Goal: Answer question/provide support: Share knowledge or assist other users

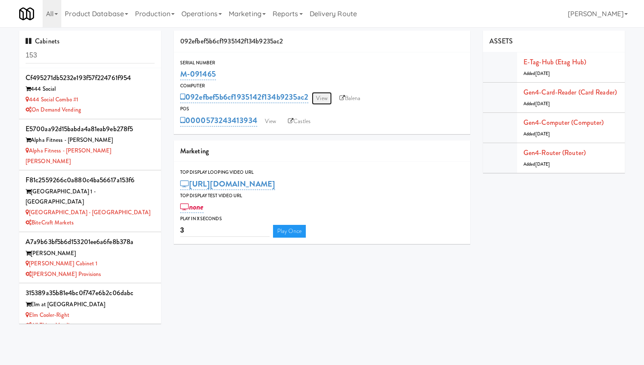
click at [322, 96] on link "View" at bounding box center [322, 98] width 20 height 13
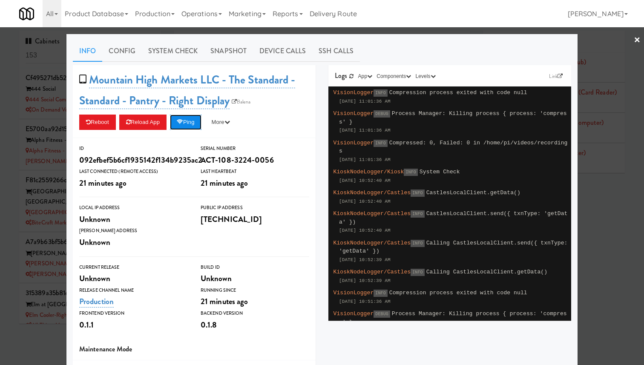
click at [192, 121] on button "Ping" at bounding box center [186, 122] width 32 height 15
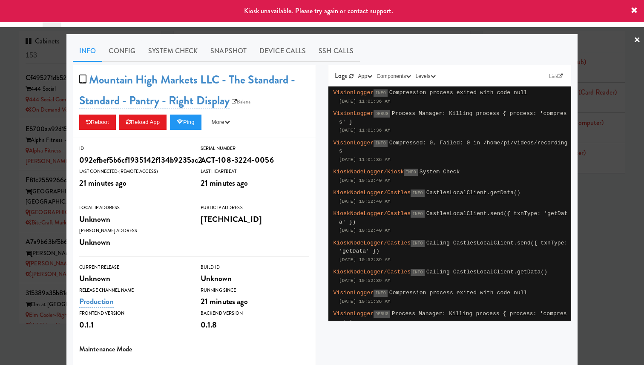
click at [52, 121] on div at bounding box center [322, 182] width 644 height 365
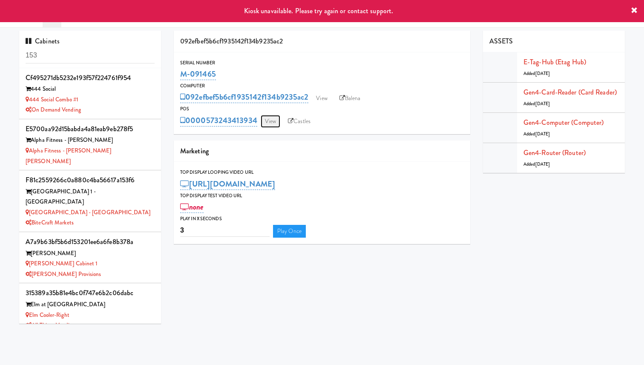
click at [267, 115] on link "View" at bounding box center [271, 121] width 20 height 13
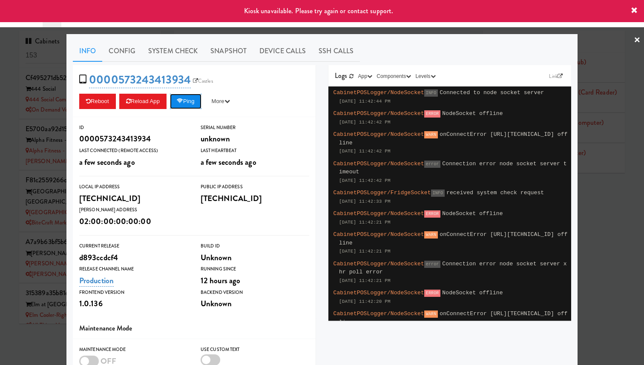
click at [190, 99] on button "Ping" at bounding box center [186, 101] width 32 height 15
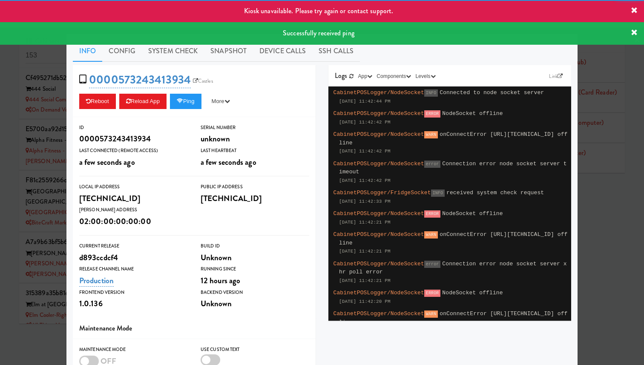
click at [43, 115] on div at bounding box center [322, 182] width 644 height 365
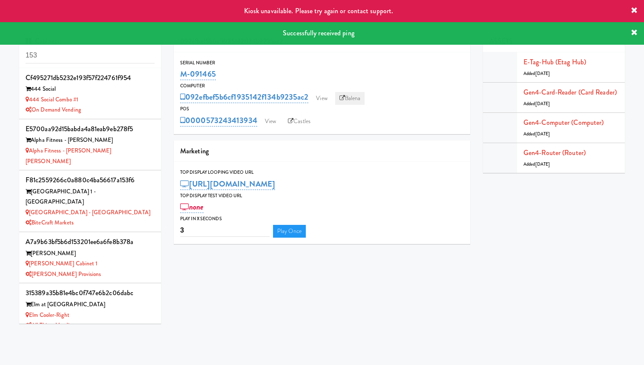
click at [360, 101] on link "Balena" at bounding box center [350, 98] width 30 height 13
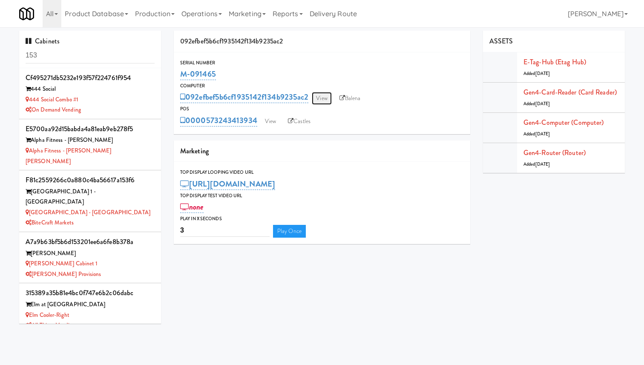
click at [317, 95] on link "View" at bounding box center [322, 98] width 20 height 13
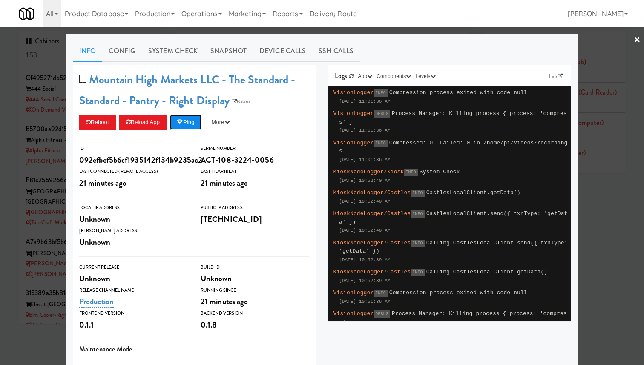
click at [196, 125] on button "Ping" at bounding box center [186, 122] width 32 height 15
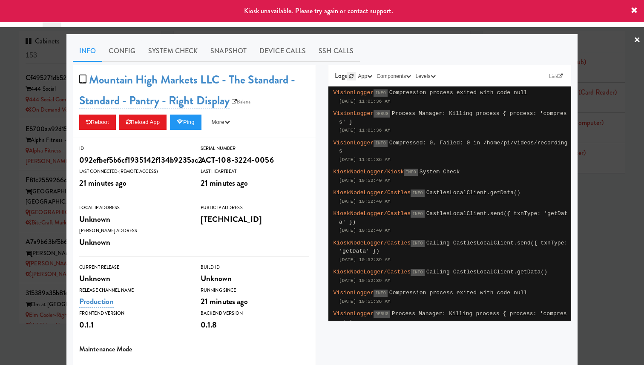
click at [352, 75] on icon at bounding box center [351, 76] width 4 height 5
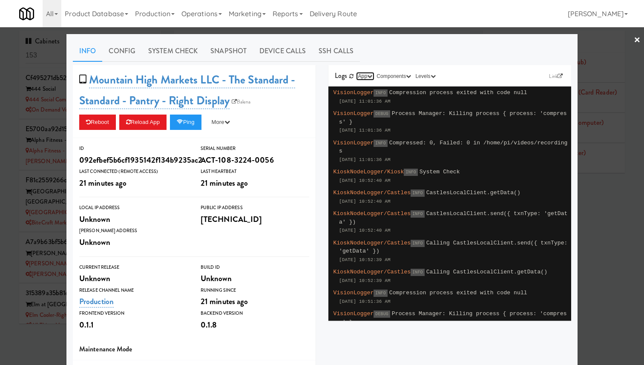
click at [356, 75] on button "App" at bounding box center [365, 76] width 19 height 9
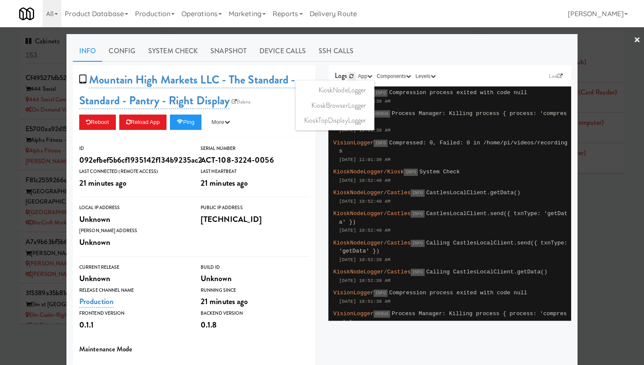
click at [350, 75] on icon at bounding box center [351, 76] width 4 height 5
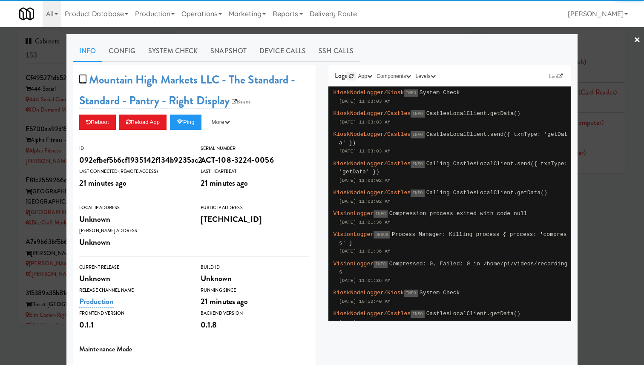
click at [350, 75] on icon at bounding box center [351, 76] width 4 height 5
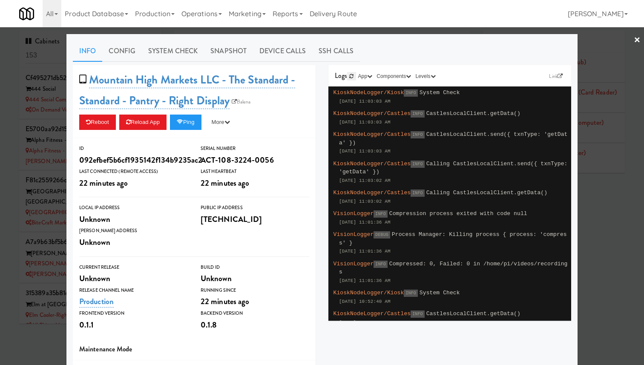
click at [350, 75] on icon at bounding box center [351, 76] width 4 height 5
click at [200, 123] on button "Ping" at bounding box center [186, 122] width 32 height 15
click at [189, 124] on button "Ping" at bounding box center [186, 122] width 32 height 15
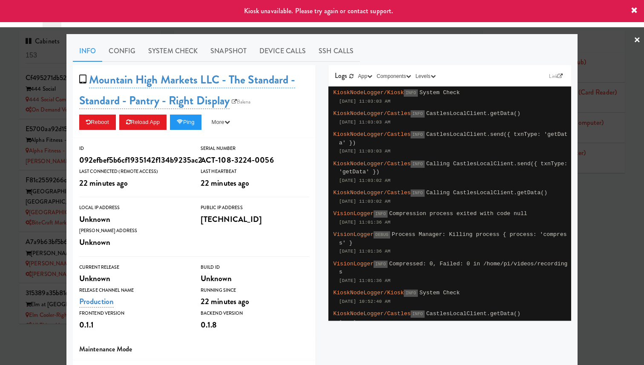
click at [40, 118] on div at bounding box center [322, 182] width 644 height 365
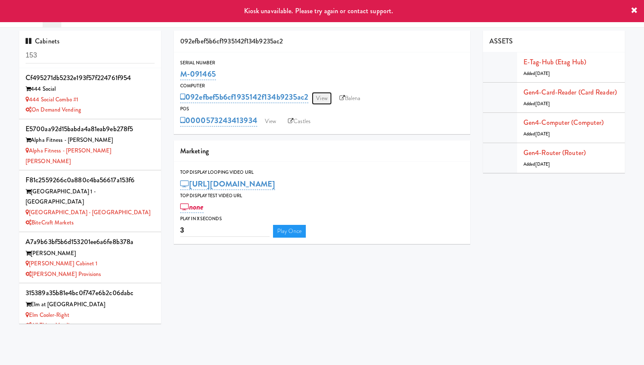
click at [328, 101] on link "View" at bounding box center [322, 98] width 20 height 13
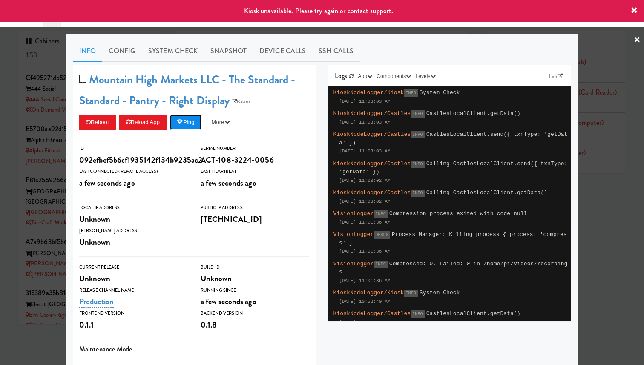
click at [187, 126] on button "Ping" at bounding box center [186, 122] width 32 height 15
click at [47, 108] on div at bounding box center [322, 182] width 644 height 365
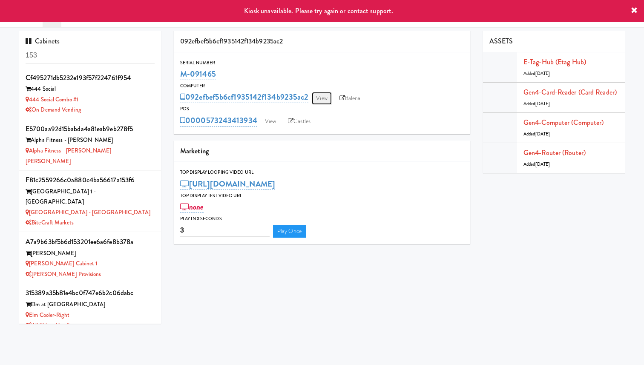
click at [323, 101] on link "View" at bounding box center [322, 98] width 20 height 13
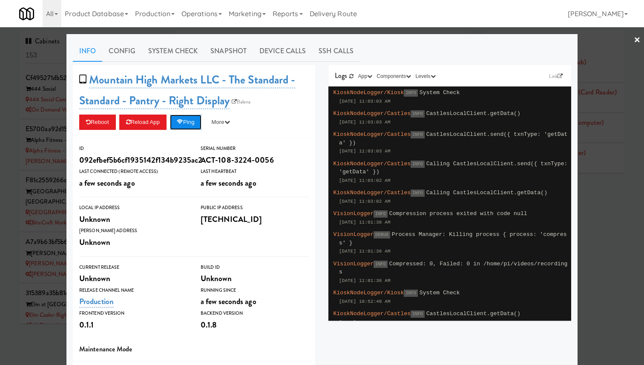
click at [198, 122] on button "Ping" at bounding box center [186, 122] width 32 height 15
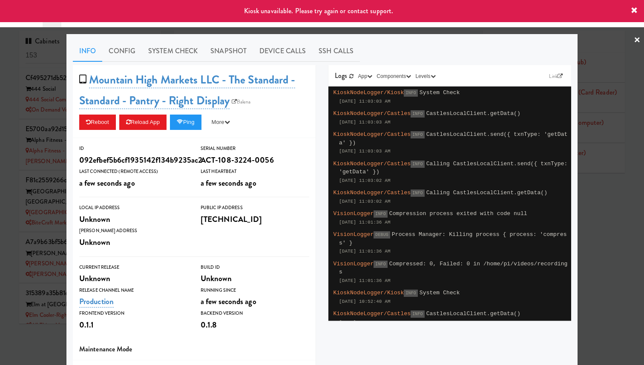
click at [57, 69] on div at bounding box center [322, 182] width 644 height 365
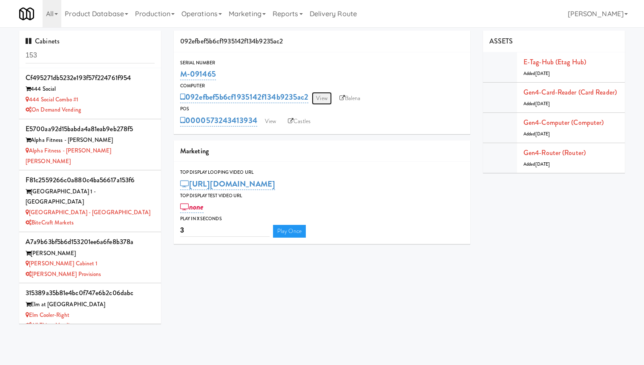
click at [328, 98] on link "View" at bounding box center [322, 98] width 20 height 13
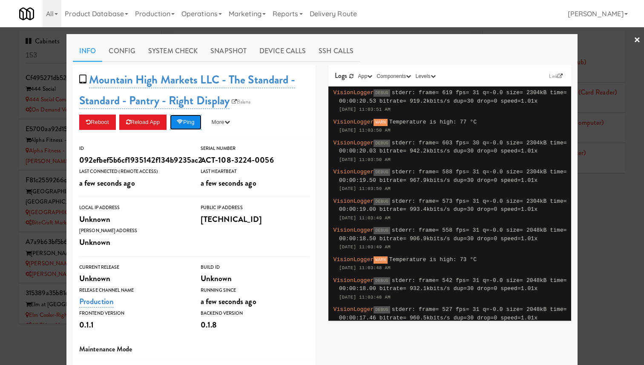
click at [194, 121] on button "Ping" at bounding box center [186, 122] width 32 height 15
click at [31, 112] on div at bounding box center [322, 182] width 644 height 365
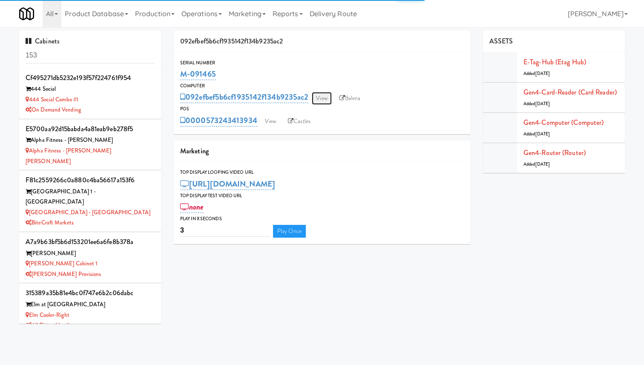
click at [327, 100] on link "View" at bounding box center [322, 98] width 20 height 13
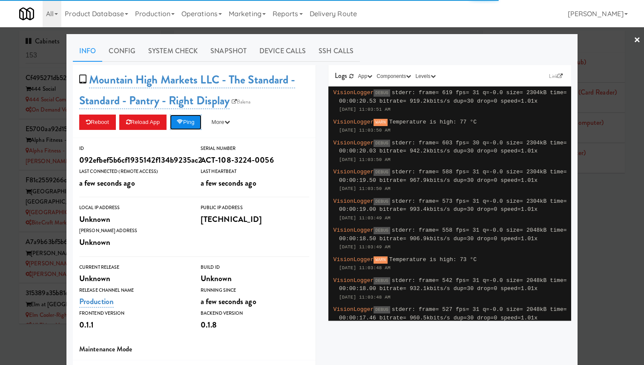
click at [192, 124] on button "Ping" at bounding box center [186, 122] width 32 height 15
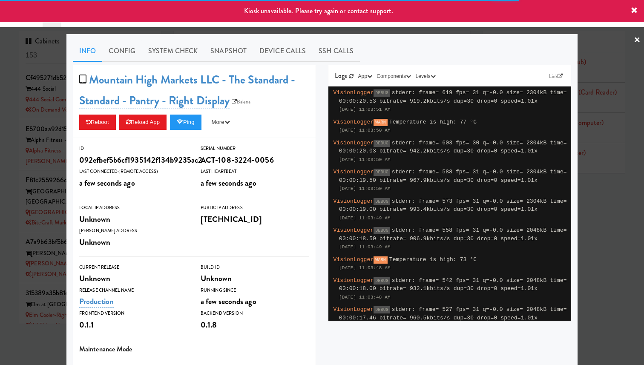
click at [60, 106] on div at bounding box center [322, 182] width 644 height 365
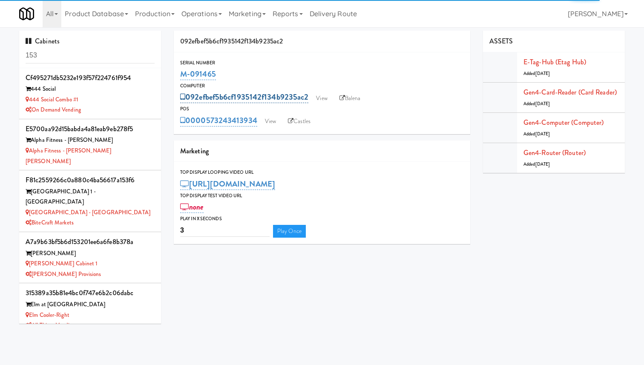
drag, startPoint x: 310, startPoint y: 98, endPoint x: 189, endPoint y: 97, distance: 121.4
click at [189, 97] on div "092efbef5b6cf1935142f134b9235ac2 View Balena" at bounding box center [322, 97] width 284 height 14
copy link "092efbef5b6cf1935142f134b9235ac2"
click at [113, 57] on input "153" at bounding box center [90, 56] width 129 height 16
paste input "092efbef5b6cf1935142f134b9235ac2"
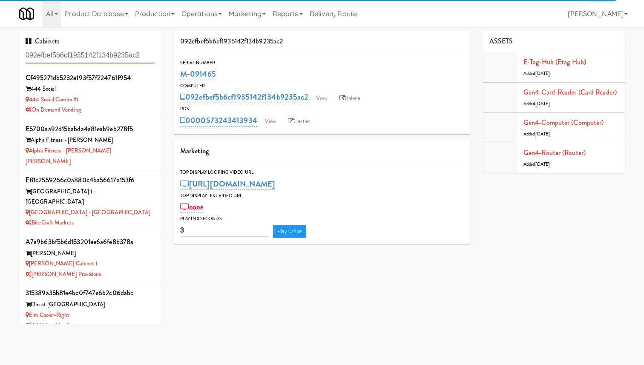
type input "092efbef5b6cf1935142f134b9235ac2"
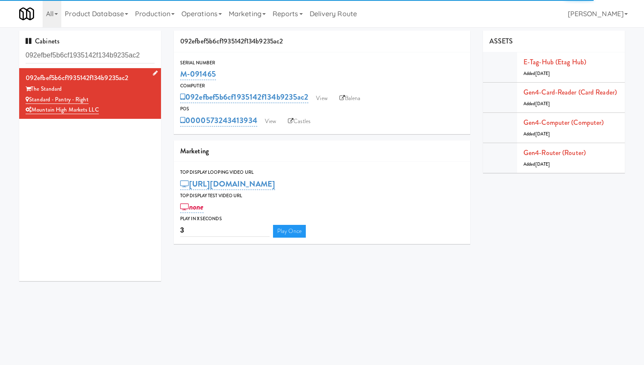
drag, startPoint x: 98, startPoint y: 99, endPoint x: 28, endPoint y: 99, distance: 70.3
click at [28, 99] on div "Standard - Pantry - Right" at bounding box center [90, 100] width 129 height 11
copy link "Standard - Pantry - Right"
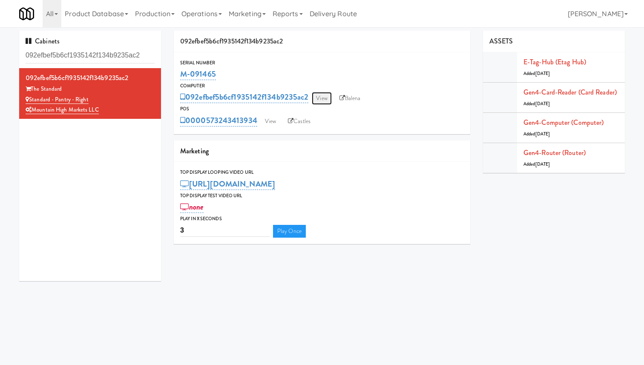
click at [322, 101] on link "View" at bounding box center [322, 98] width 20 height 13
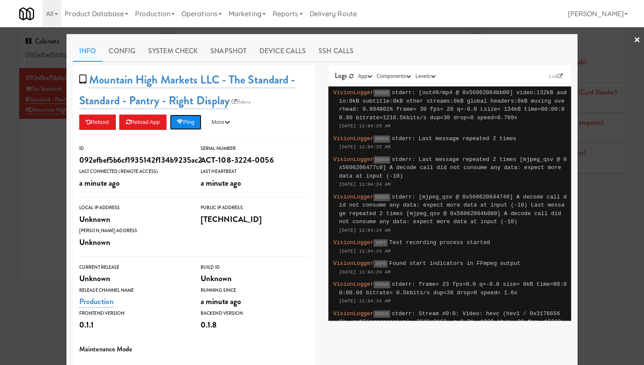
click at [188, 118] on button "Ping" at bounding box center [186, 122] width 32 height 15
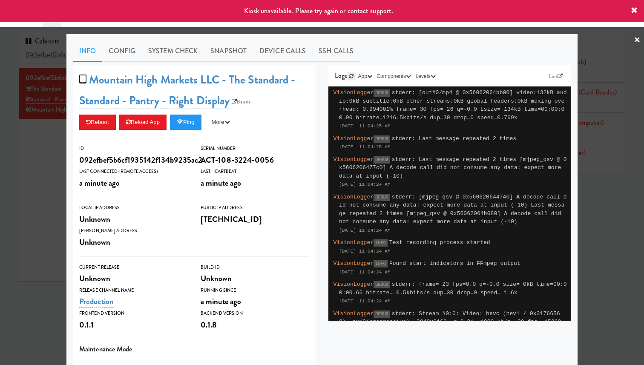
click at [351, 77] on icon at bounding box center [351, 76] width 4 height 5
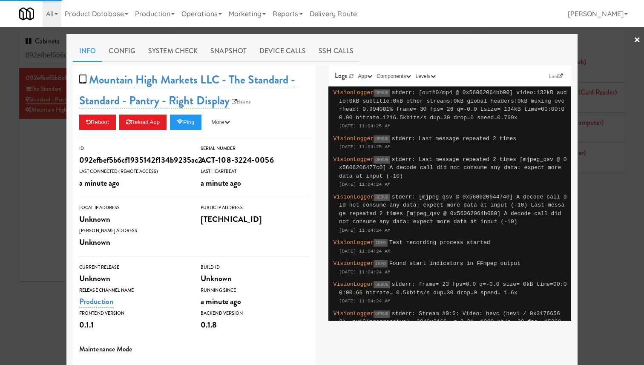
click at [35, 176] on div at bounding box center [322, 182] width 644 height 365
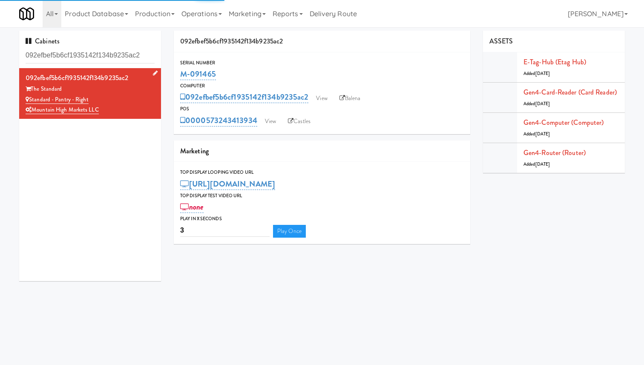
drag, startPoint x: 108, startPoint y: 112, endPoint x: 31, endPoint y: 111, distance: 77.1
click at [31, 111] on div "Mountain High Markets LLC" at bounding box center [90, 110] width 129 height 11
copy link "Mountain High Markets LLC"
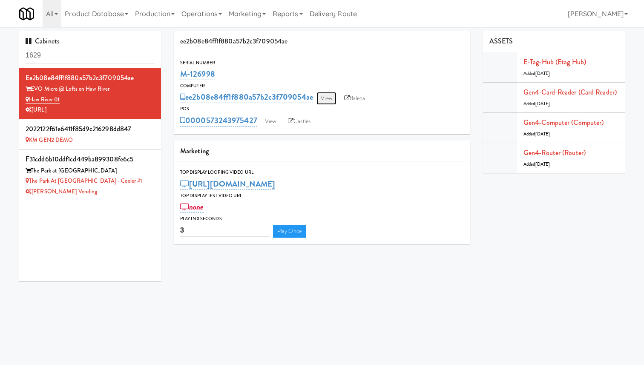
click at [331, 100] on link "View" at bounding box center [326, 98] width 20 height 13
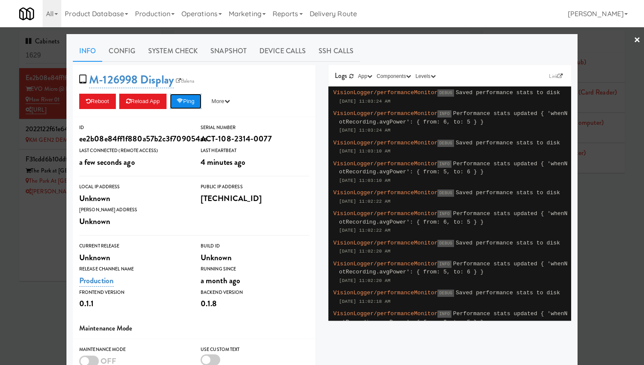
click at [200, 97] on button "Ping" at bounding box center [186, 101] width 32 height 15
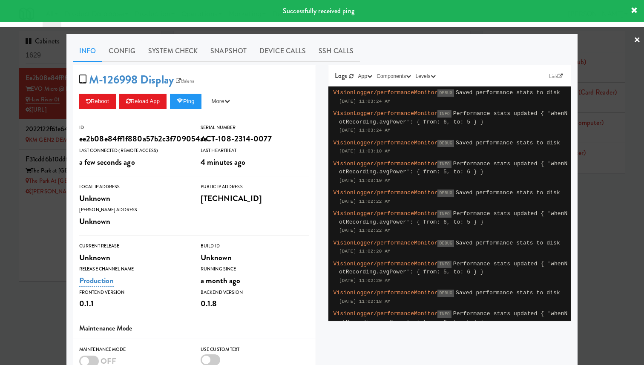
click at [22, 103] on div at bounding box center [322, 182] width 644 height 365
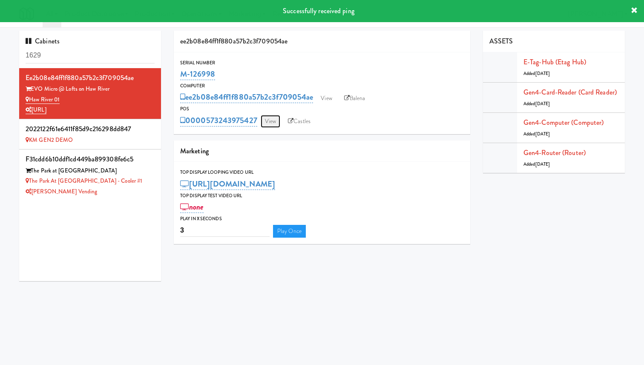
click at [267, 119] on link "View" at bounding box center [271, 121] width 20 height 13
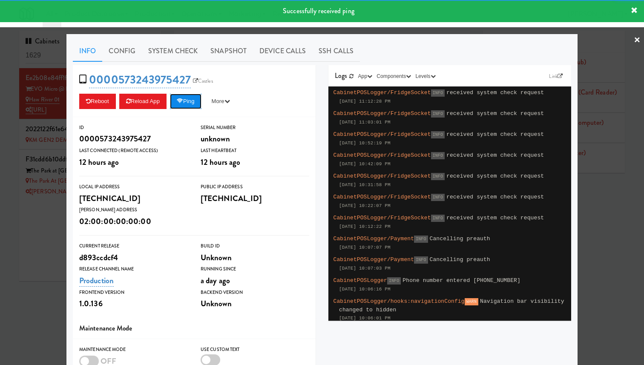
click at [190, 100] on button "Ping" at bounding box center [186, 101] width 32 height 15
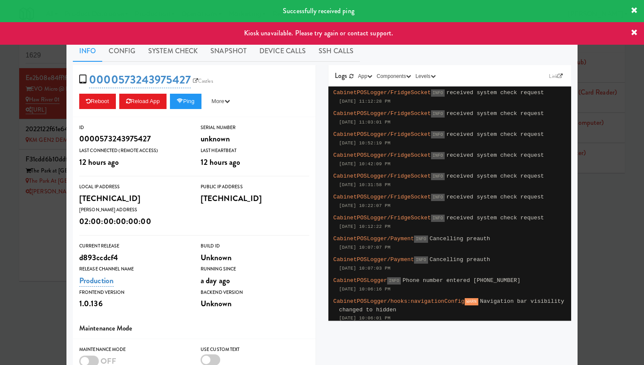
click at [45, 107] on div at bounding box center [322, 182] width 644 height 365
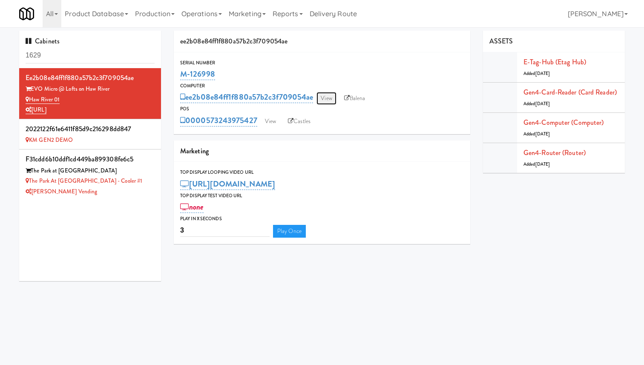
click at [329, 98] on link "View" at bounding box center [326, 98] width 20 height 13
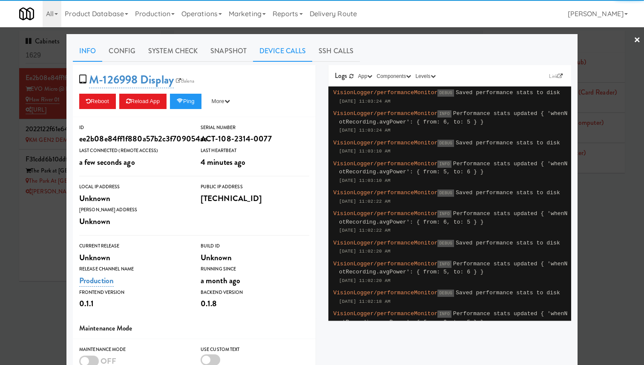
click at [294, 57] on link "Device Calls" at bounding box center [282, 50] width 59 height 21
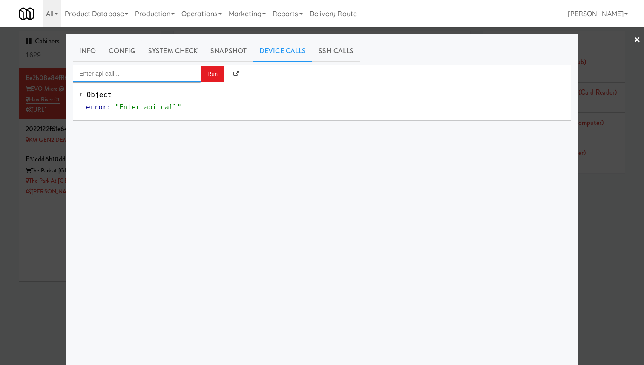
click at [174, 78] on input "Enter api call..." at bounding box center [137, 73] width 128 height 17
click at [175, 91] on div "POS App Reload" at bounding box center [136, 87] width 115 height 11
type input "POS App Reload"
click at [213, 71] on button "Run" at bounding box center [213, 73] width 24 height 15
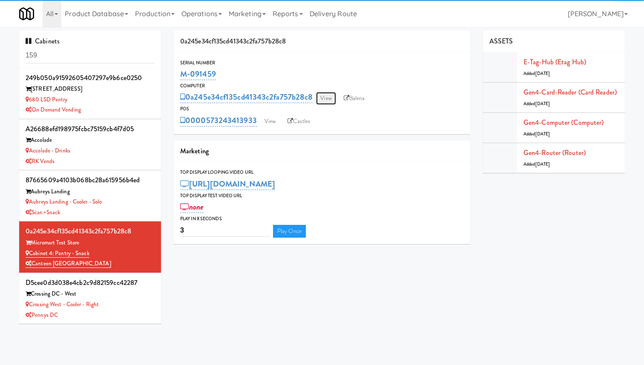
click at [328, 98] on link "View" at bounding box center [326, 98] width 20 height 13
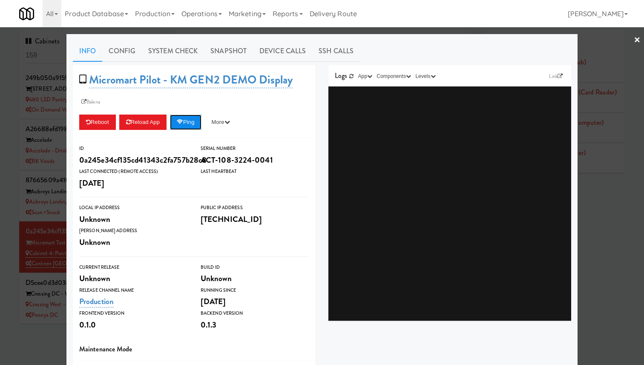
click at [181, 124] on icon at bounding box center [180, 122] width 6 height 6
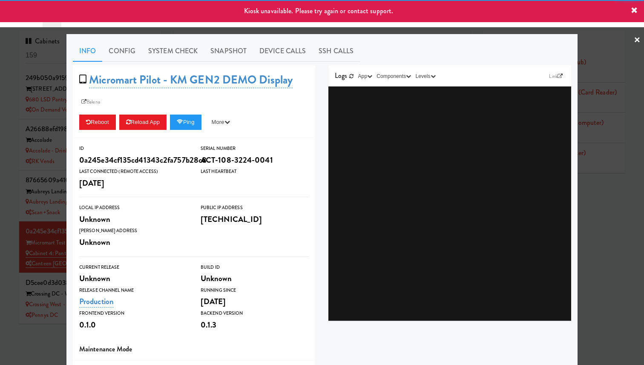
click at [35, 124] on div at bounding box center [322, 182] width 644 height 365
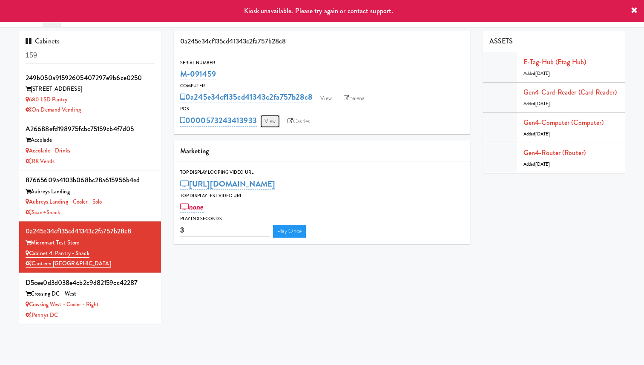
click at [275, 124] on link "View" at bounding box center [270, 121] width 20 height 13
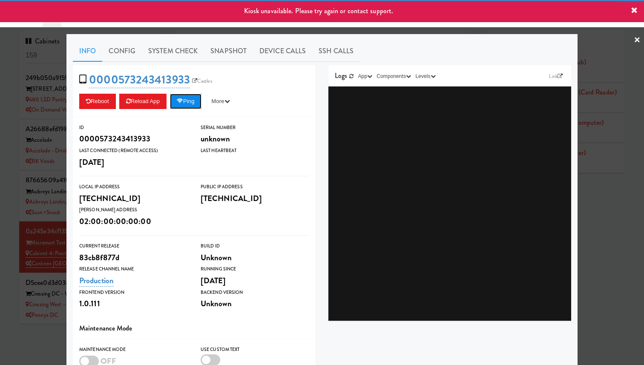
click at [194, 105] on button "Ping" at bounding box center [186, 101] width 32 height 15
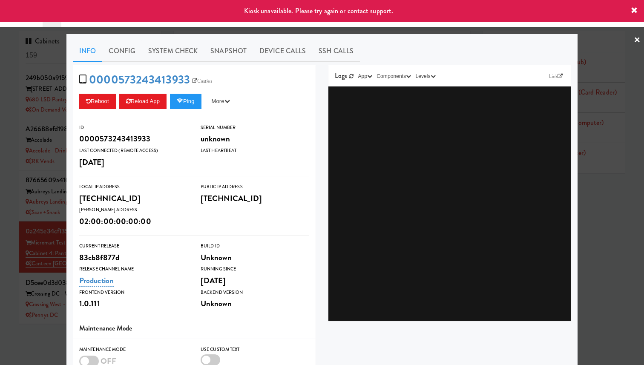
click at [48, 117] on div at bounding box center [322, 182] width 644 height 365
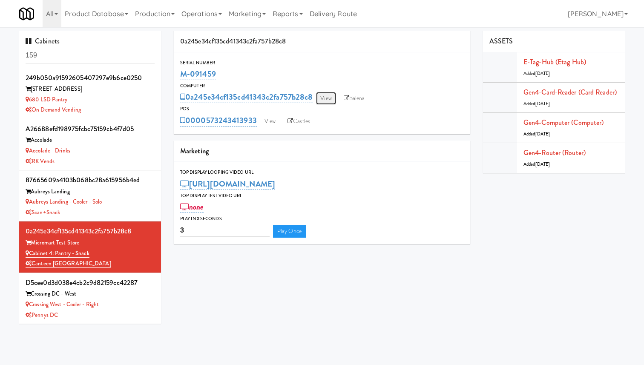
click at [326, 98] on link "View" at bounding box center [326, 98] width 20 height 13
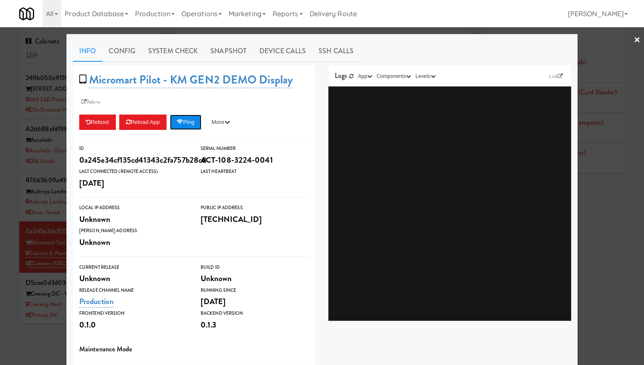
click at [187, 123] on button "Ping" at bounding box center [186, 122] width 32 height 15
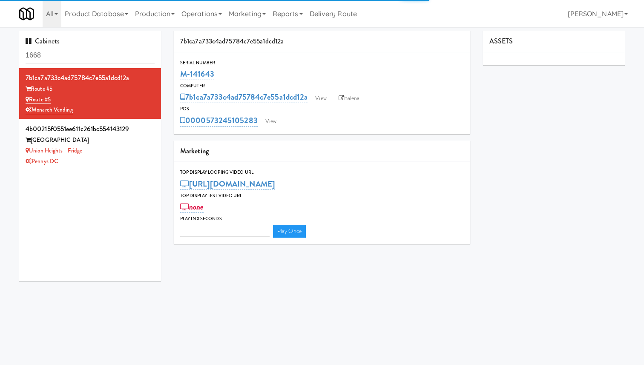
type input "3"
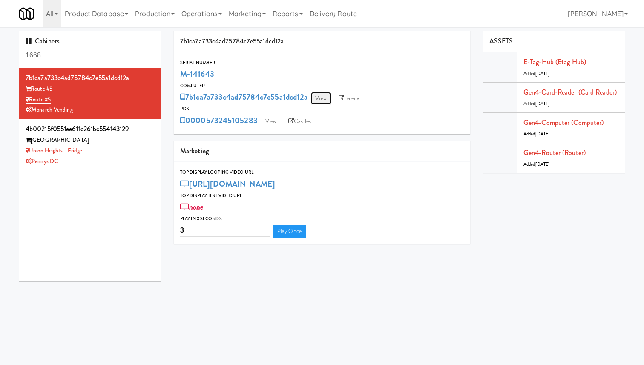
click at [321, 98] on link "View" at bounding box center [321, 98] width 20 height 13
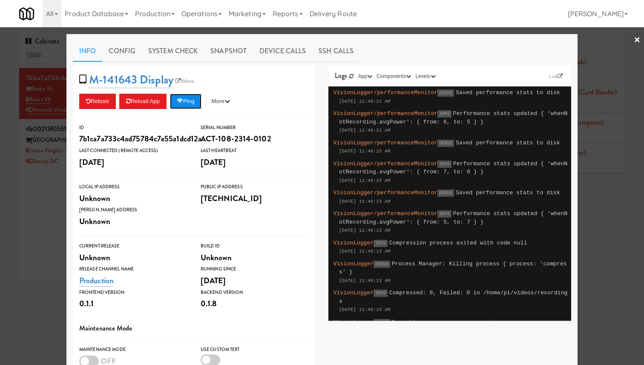
click at [187, 104] on button "Ping" at bounding box center [186, 101] width 32 height 15
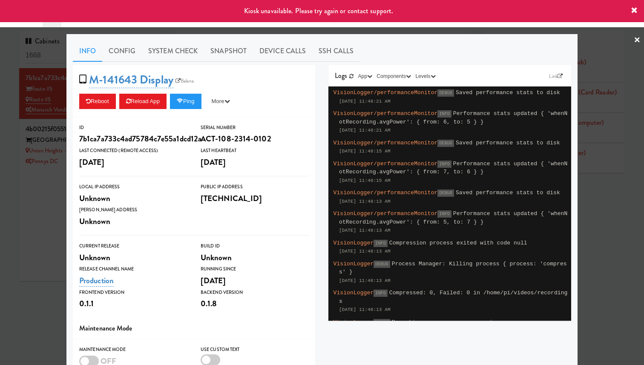
click at [41, 115] on div at bounding box center [322, 182] width 644 height 365
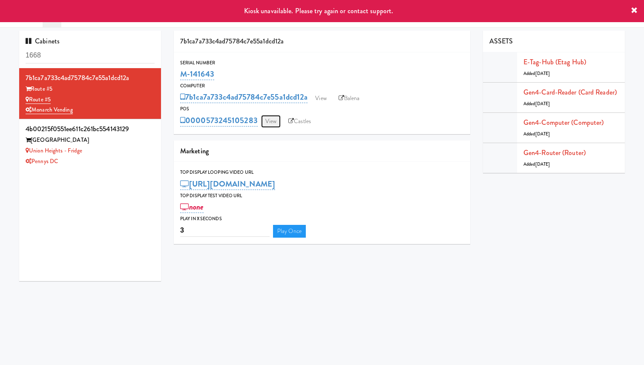
click at [275, 121] on link "View" at bounding box center [271, 121] width 20 height 13
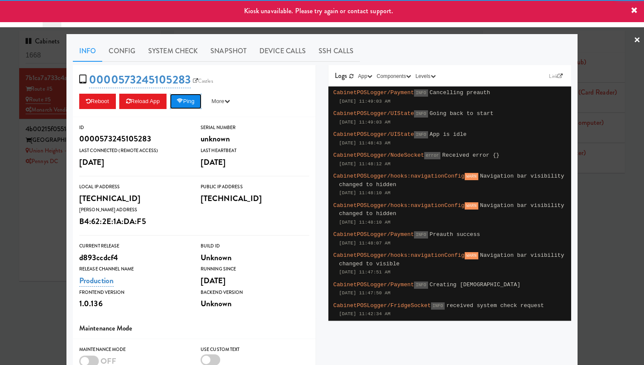
click at [183, 99] on icon at bounding box center [180, 101] width 6 height 6
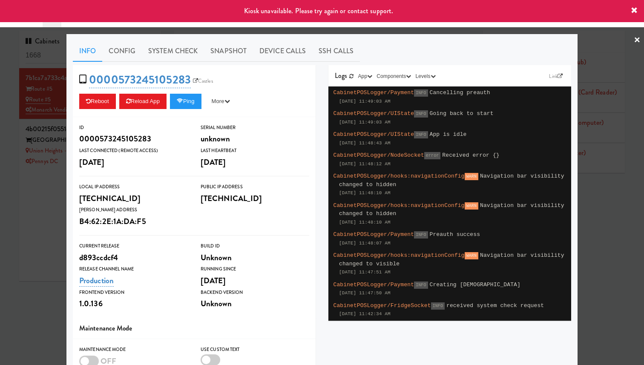
click at [42, 101] on div at bounding box center [322, 182] width 644 height 365
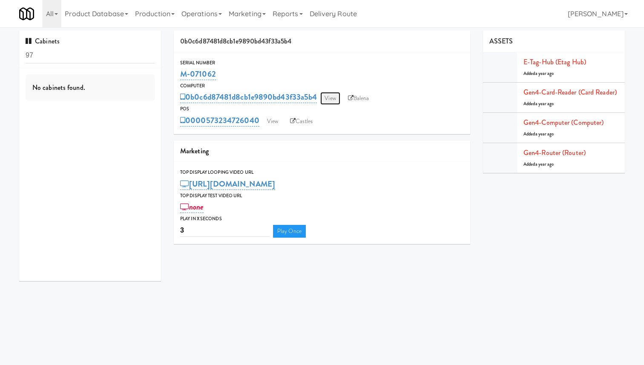
click at [334, 100] on link "View" at bounding box center [330, 98] width 20 height 13
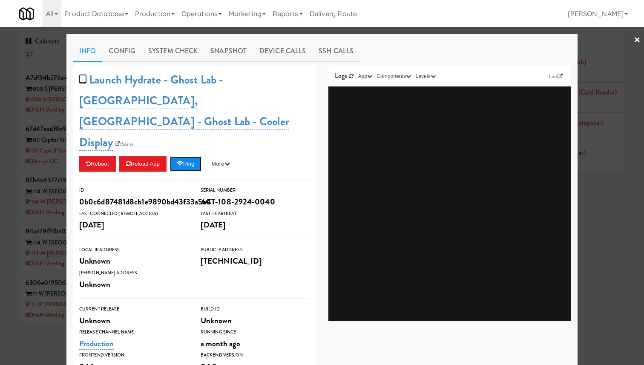
click at [196, 156] on button "Ping" at bounding box center [186, 163] width 32 height 15
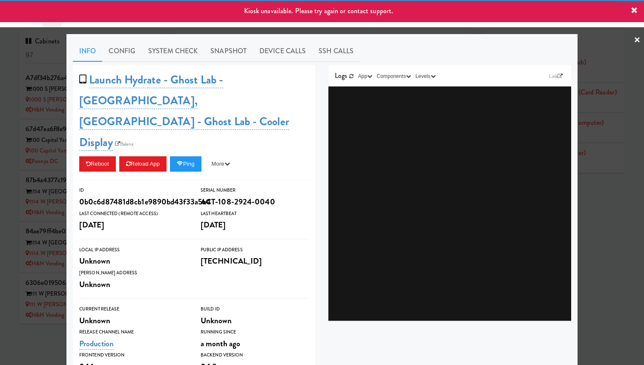
click at [29, 110] on div at bounding box center [322, 182] width 644 height 365
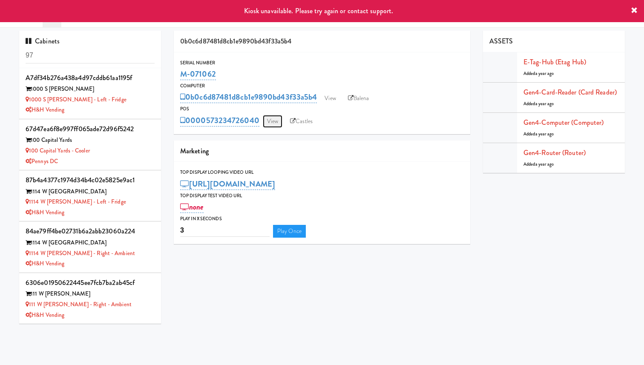
click at [273, 121] on link "View" at bounding box center [273, 121] width 20 height 13
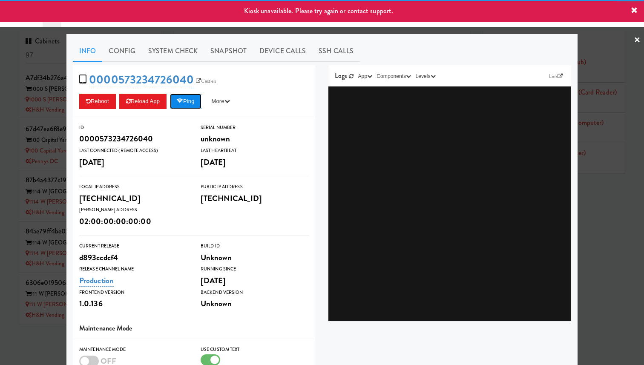
click at [194, 101] on button "Ping" at bounding box center [186, 101] width 32 height 15
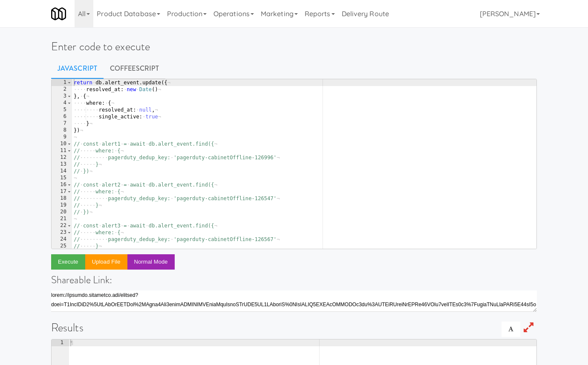
type textarea "})"
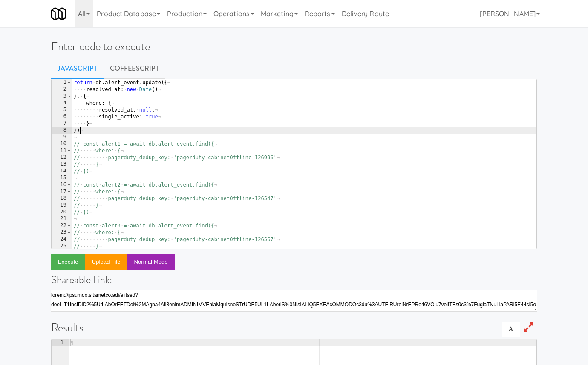
click at [161, 129] on div "return · db . alert_event . update ({ ¬ ···· resolved_at : · new · Date ( ) ¬ }…" at bounding box center [304, 170] width 464 height 183
click at [78, 259] on button "Execute" at bounding box center [68, 261] width 34 height 15
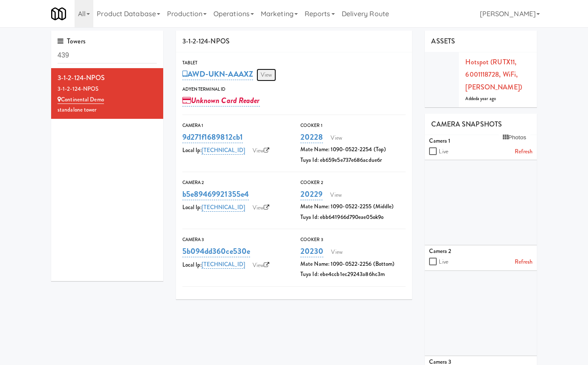
click at [269, 75] on link "View" at bounding box center [266, 75] width 20 height 13
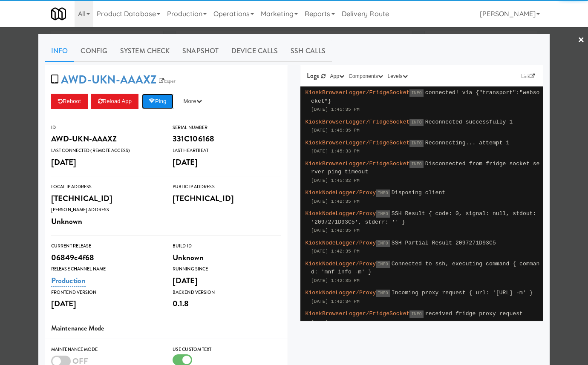
click at [171, 106] on button "Ping" at bounding box center [158, 101] width 32 height 15
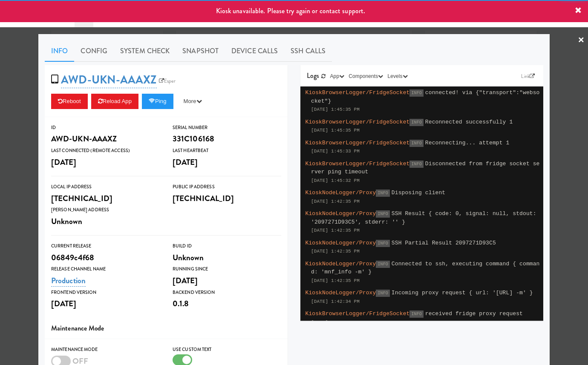
click at [25, 98] on div at bounding box center [294, 182] width 588 height 365
